Goal: Find contact information

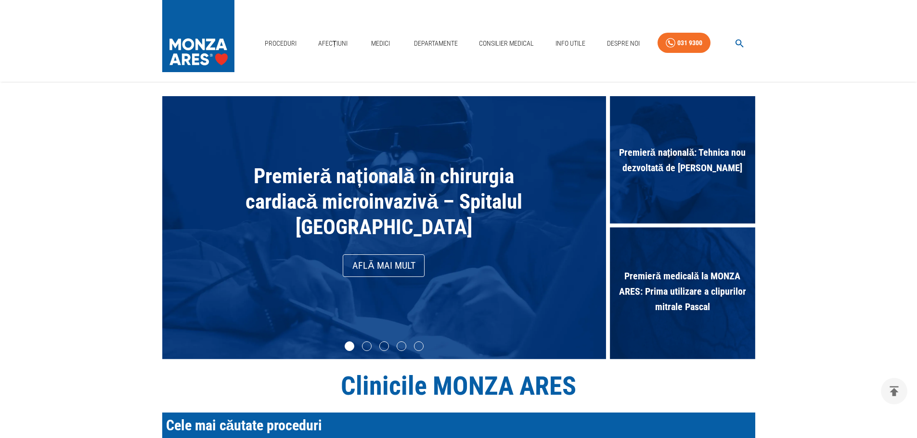
drag, startPoint x: 773, startPoint y: 375, endPoint x: 759, endPoint y: 156, distance: 219.4
click at [617, 61] on link "Contact" at bounding box center [620, 59] width 30 height 16
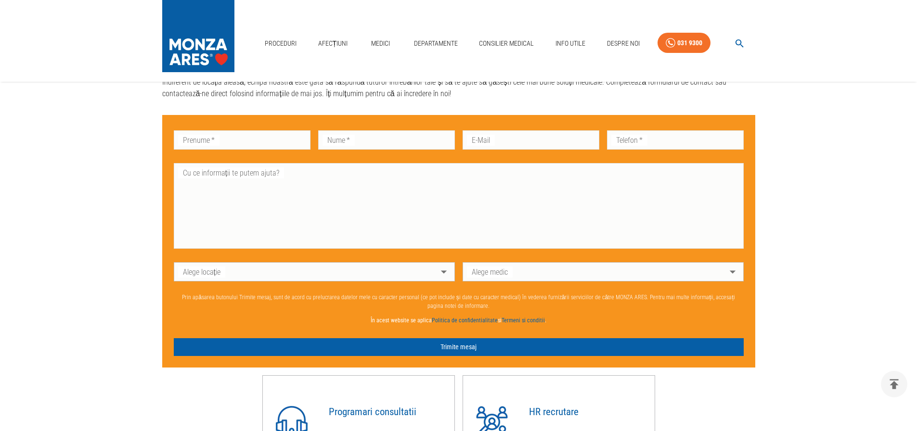
scroll to position [818, 0]
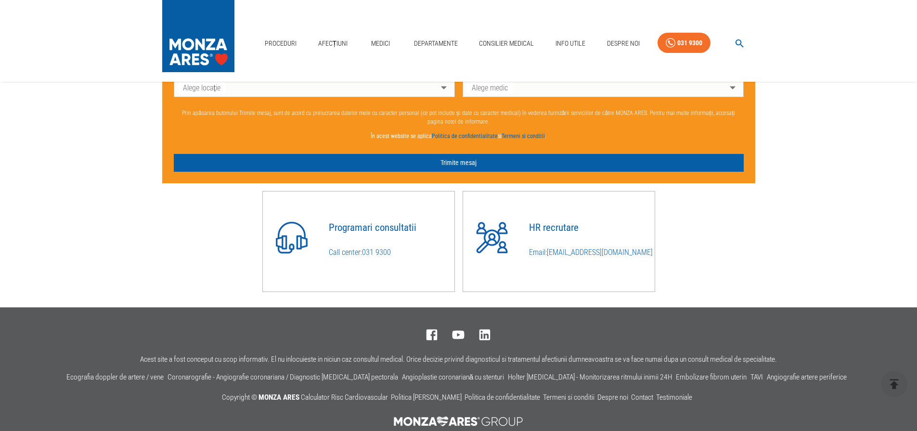
click at [594, 256] on link "[EMAIL_ADDRESS][DOMAIN_NAME]" at bounding box center [600, 252] width 106 height 9
drag, startPoint x: 624, startPoint y: 259, endPoint x: 549, endPoint y: 269, distance: 74.7
click at [549, 266] on div "HR recrutare Email: [EMAIL_ADDRESS][DOMAIN_NAME]" at bounding box center [587, 233] width 133 height 64
copy link "[EMAIL_ADDRESS][DOMAIN_NAME]"
